Goal: Transaction & Acquisition: Obtain resource

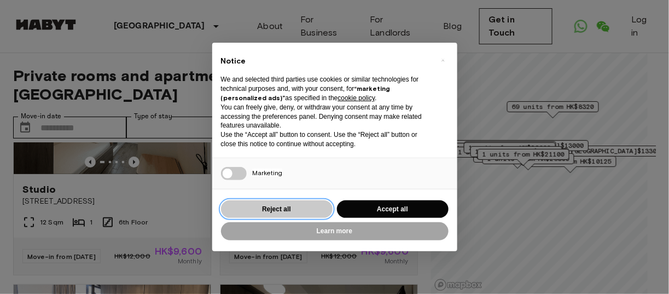
click at [294, 208] on button "Reject all" at bounding box center [277, 209] width 112 height 18
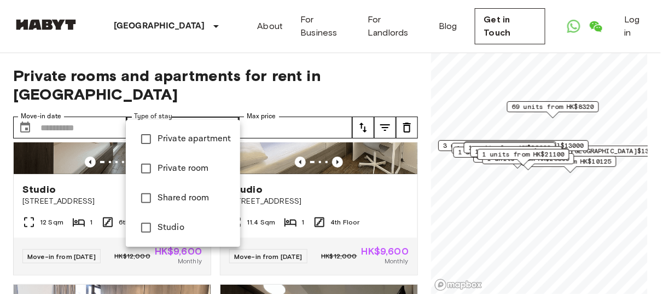
type input "**********"
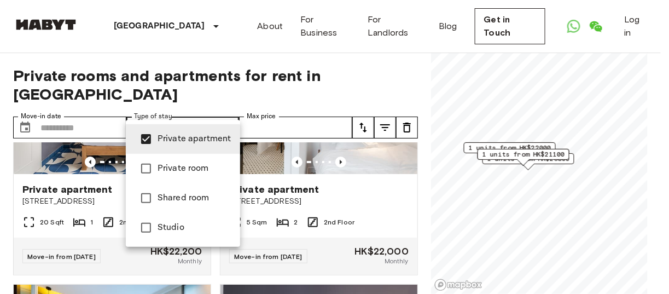
click at [372, 165] on div at bounding box center [334, 147] width 669 height 294
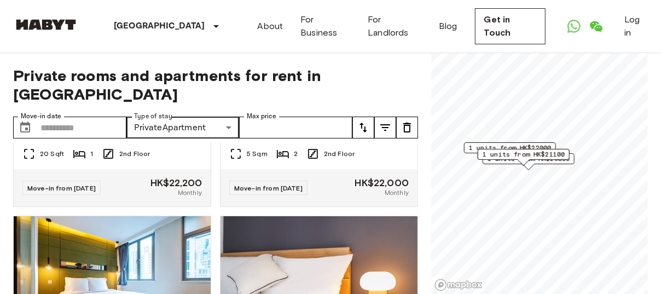
scroll to position [55, 0]
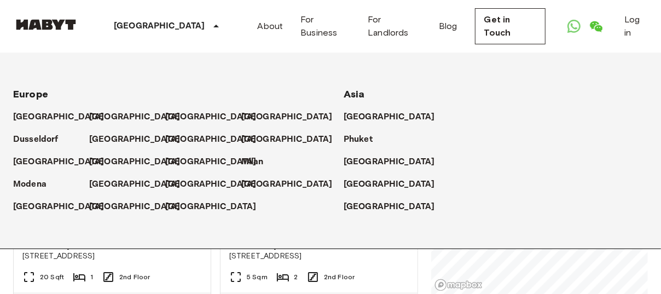
click at [210, 26] on icon at bounding box center [216, 26] width 13 height 13
click at [463, 152] on div "[GEOGRAPHIC_DATA]" at bounding box center [496, 157] width 304 height 22
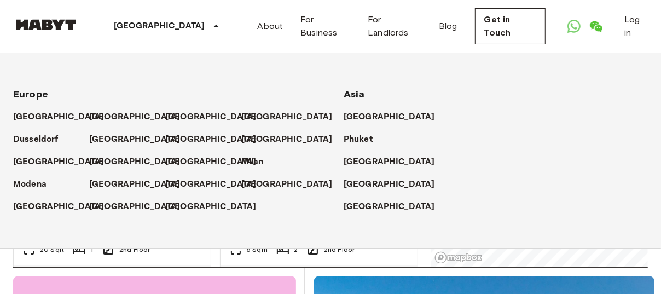
scroll to position [0, 0]
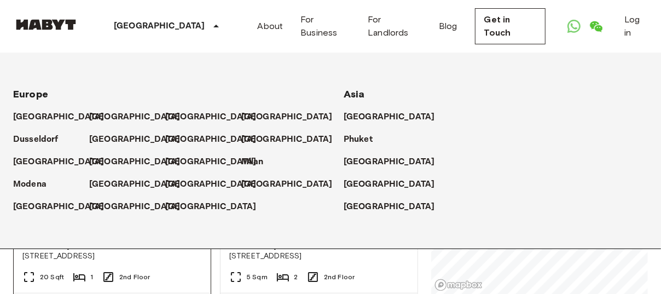
click at [195, 270] on div "20 Sqft 1 2nd Floor" at bounding box center [112, 281] width 197 height 22
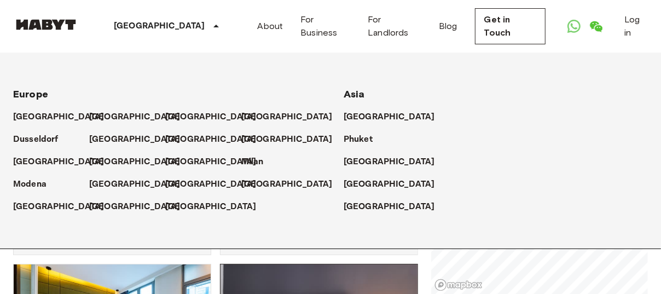
scroll to position [219, 0]
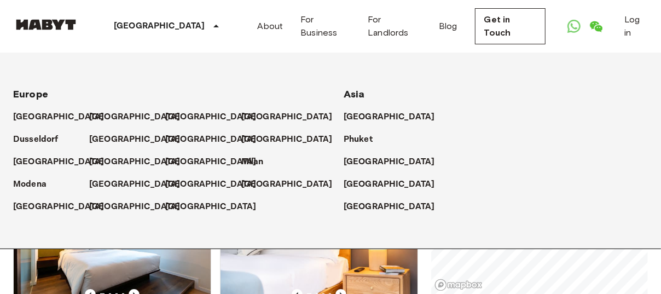
click at [210, 28] on icon at bounding box center [216, 26] width 13 height 13
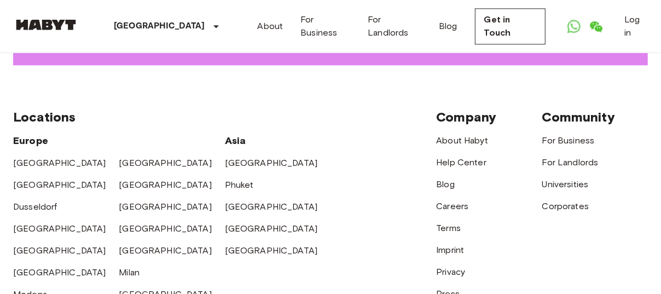
scroll to position [1532, 0]
